Goal: Transaction & Acquisition: Purchase product/service

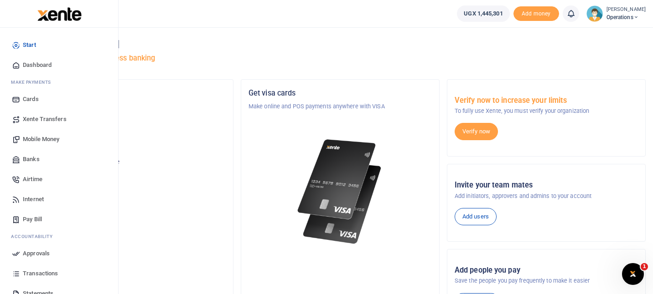
click at [49, 139] on span "Mobile Money" at bounding box center [41, 139] width 36 height 9
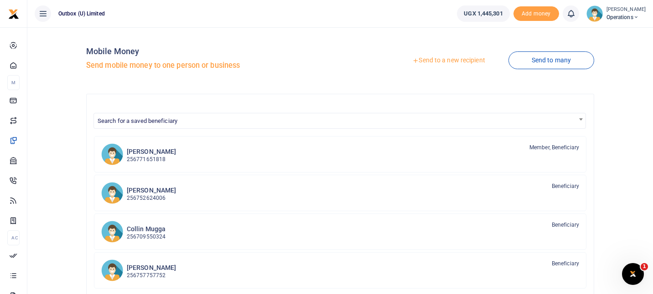
click at [450, 61] on link "Send to a new recipient" at bounding box center [448, 60] width 119 height 16
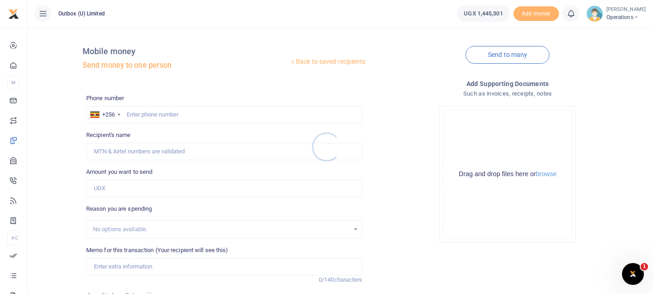
click at [163, 113] on div at bounding box center [326, 147] width 653 height 294
click at [161, 116] on input "text" at bounding box center [224, 114] width 276 height 17
paste input "774041770"
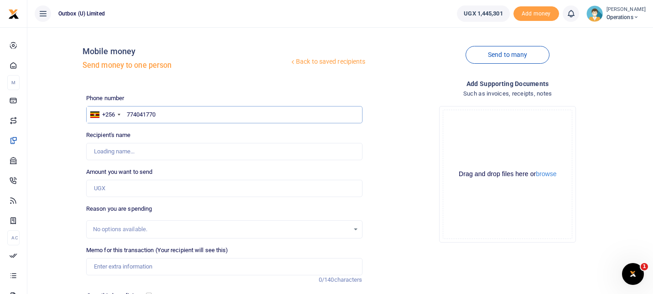
type input "774041770"
click at [202, 63] on h5 "Send money to one person" at bounding box center [185, 65] width 206 height 9
type input "Lakeri Nakijjoba"
click at [150, 187] on input "Amount you want to send" at bounding box center [224, 188] width 276 height 17
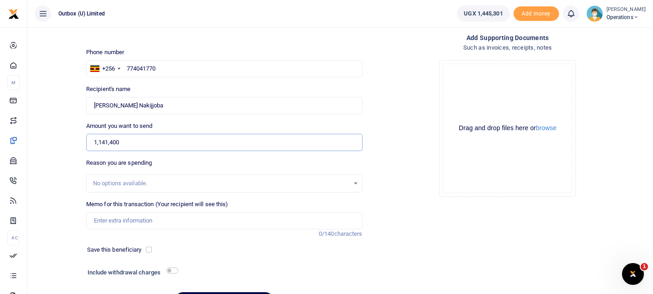
scroll to position [46, 0]
type input "1,141,400"
click at [173, 216] on input "Memo for this transaction (Your recipient will see this)" at bounding box center [224, 220] width 276 height 17
paste input "Acumen Team"
click at [188, 223] on input "Accumen being 500k for chairs and Acumen Team" at bounding box center [224, 220] width 276 height 17
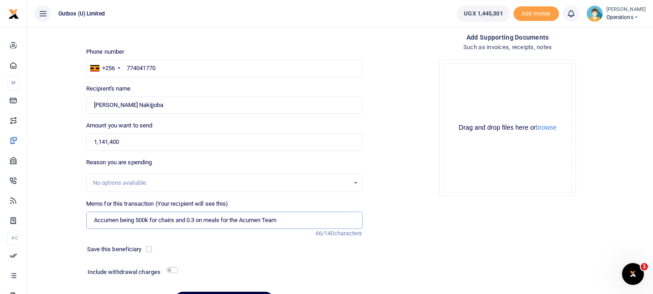
click at [196, 221] on input "Accumen being 500k for chairs and 0.3 on meals for the Acumen Team" at bounding box center [224, 220] width 276 height 17
click at [190, 221] on input "Accumen being 500k for chairs and 70 percent on meals for the Acumen Team" at bounding box center [224, 220] width 276 height 17
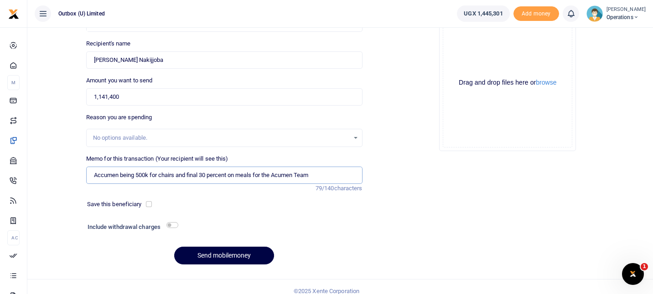
scroll to position [93, 0]
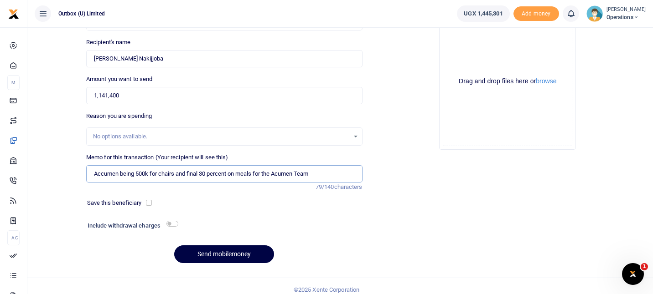
click at [329, 170] on input "Accumen being 500k for chairs and final 30 percent on meals for the Acumen Team" at bounding box center [224, 173] width 276 height 17
type input "Accumen being 500k for chairs and final 30 percent on meals for the Acumen Team…"
click at [243, 260] on button "Send mobilemoney" at bounding box center [224, 255] width 100 height 18
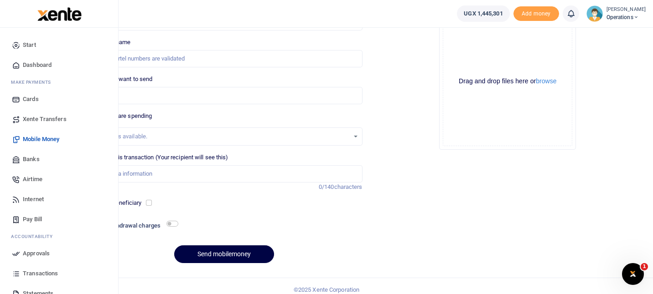
click at [26, 62] on span "Dashboard" at bounding box center [37, 65] width 29 height 9
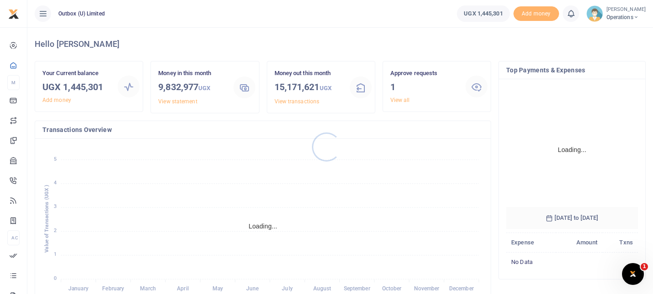
click at [445, 91] on div at bounding box center [326, 147] width 653 height 294
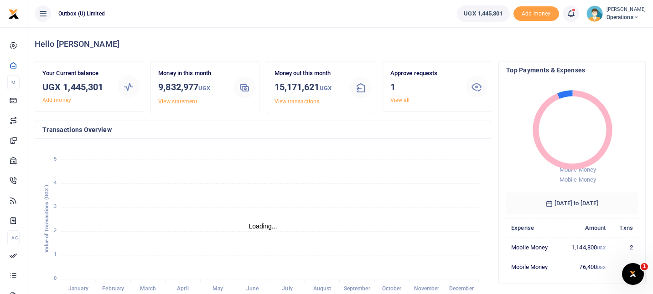
scroll to position [0, 0]
click at [453, 92] on h3 "1" at bounding box center [424, 87] width 68 height 14
click at [402, 101] on link "View all" at bounding box center [400, 100] width 20 height 6
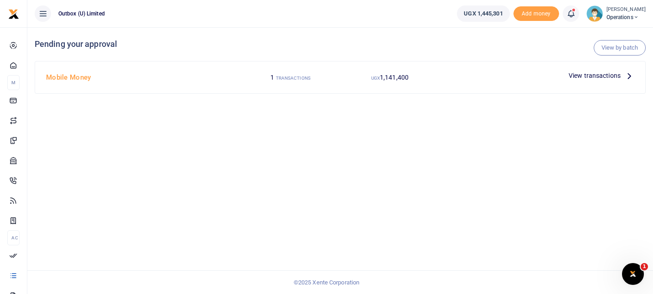
click at [627, 74] on icon at bounding box center [629, 76] width 10 height 10
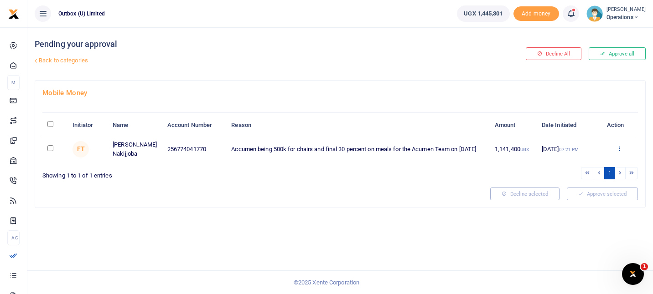
click at [619, 152] on icon at bounding box center [619, 148] width 6 height 6
click at [586, 171] on link "Approve" at bounding box center [586, 173] width 72 height 13
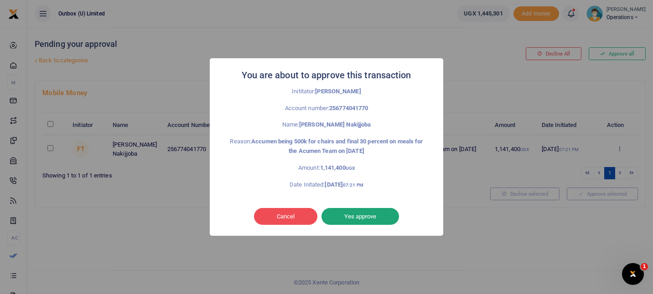
click at [373, 220] on button "Yes approve" at bounding box center [359, 216] width 77 height 17
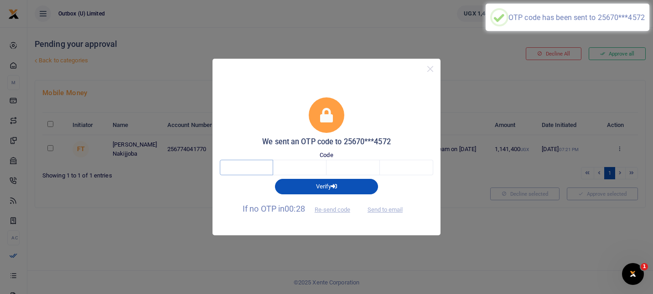
click at [255, 166] on input "text" at bounding box center [246, 167] width 53 height 15
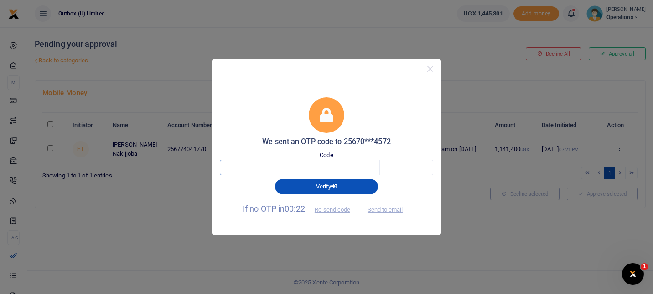
click at [255, 166] on input "text" at bounding box center [246, 167] width 53 height 15
type input "8"
type input "0"
type input "6"
type input "4"
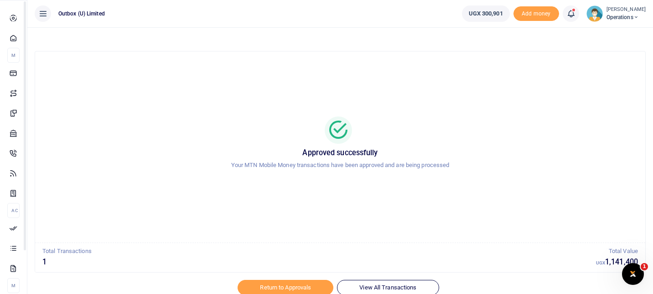
click at [14, 42] on icon at bounding box center [13, 38] width 8 height 8
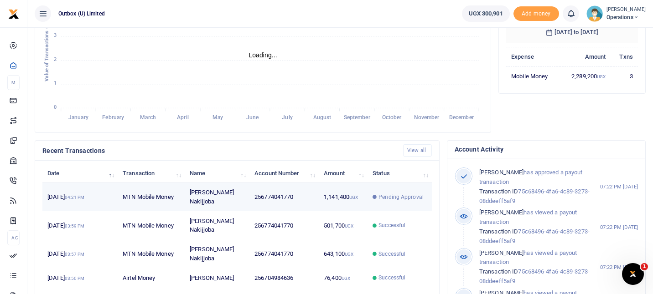
scroll to position [0, 0]
click at [277, 196] on td "256774041770" at bounding box center [283, 197] width 69 height 28
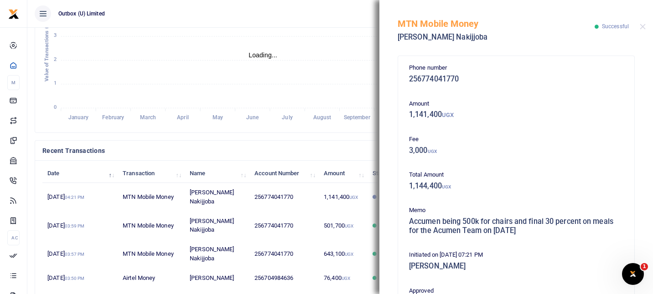
click at [313, 72] on icon "January January February February March March April April May May June June Jul…" at bounding box center [262, 50] width 441 height 150
click at [638, 26] on div "MTN Mobile Money Lakeri Nakijjoba Successful" at bounding box center [515, 25] width 273 height 51
click at [642, 26] on button "Close" at bounding box center [642, 27] width 6 height 6
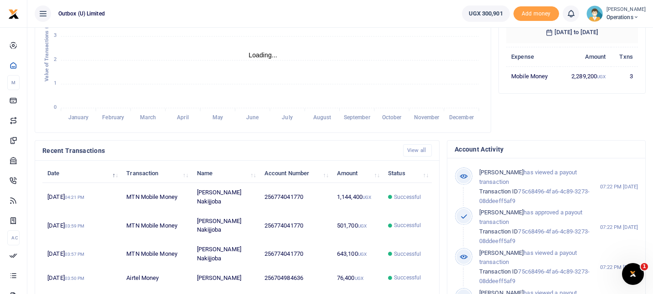
scroll to position [0, 0]
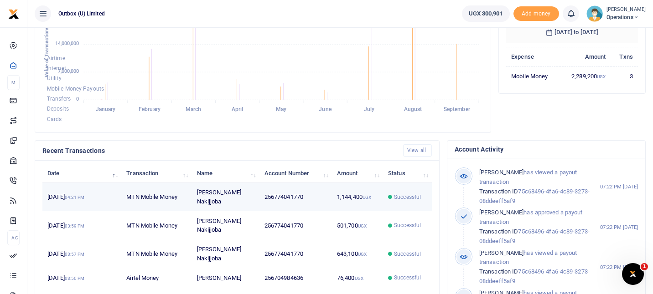
click at [298, 186] on td "256774041770" at bounding box center [295, 197] width 72 height 28
